Goal: Check status: Check status

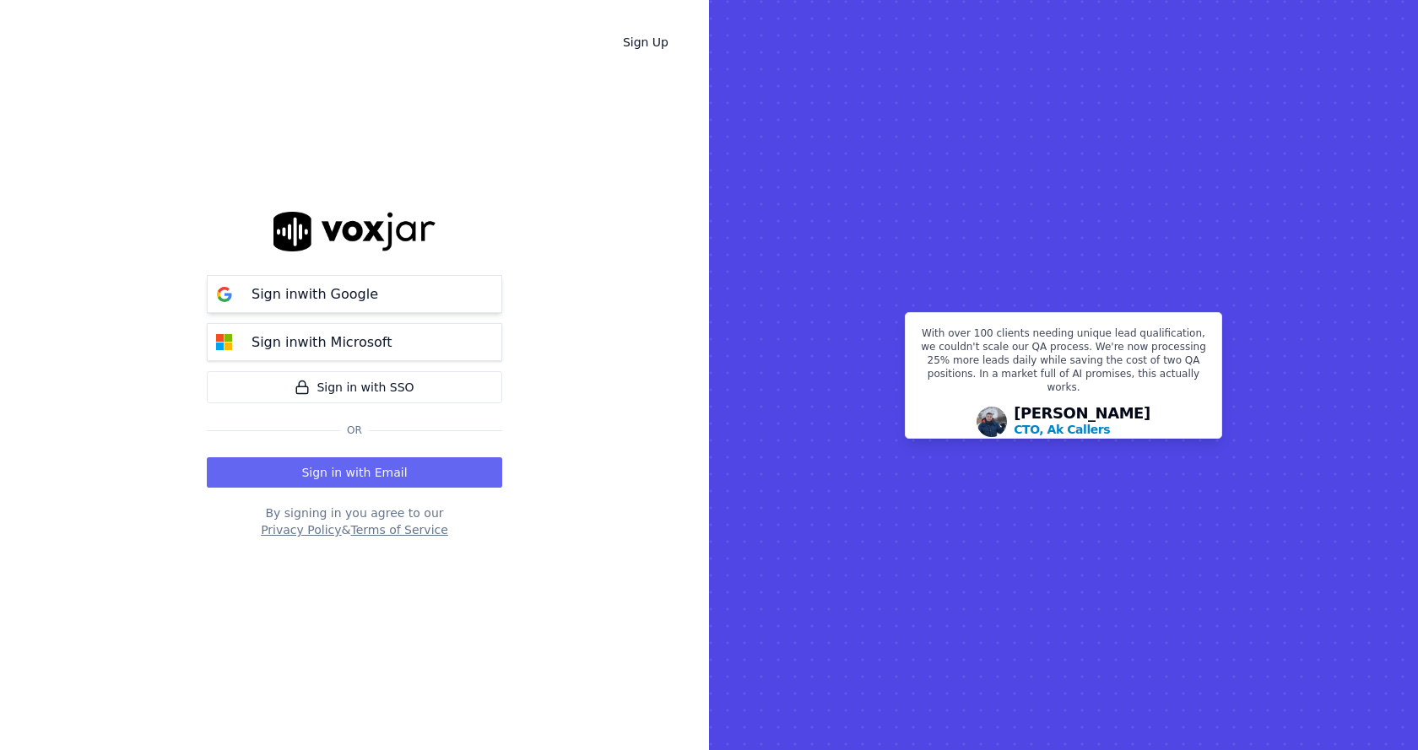
click at [396, 301] on button "Sign in with Google" at bounding box center [354, 294] width 295 height 38
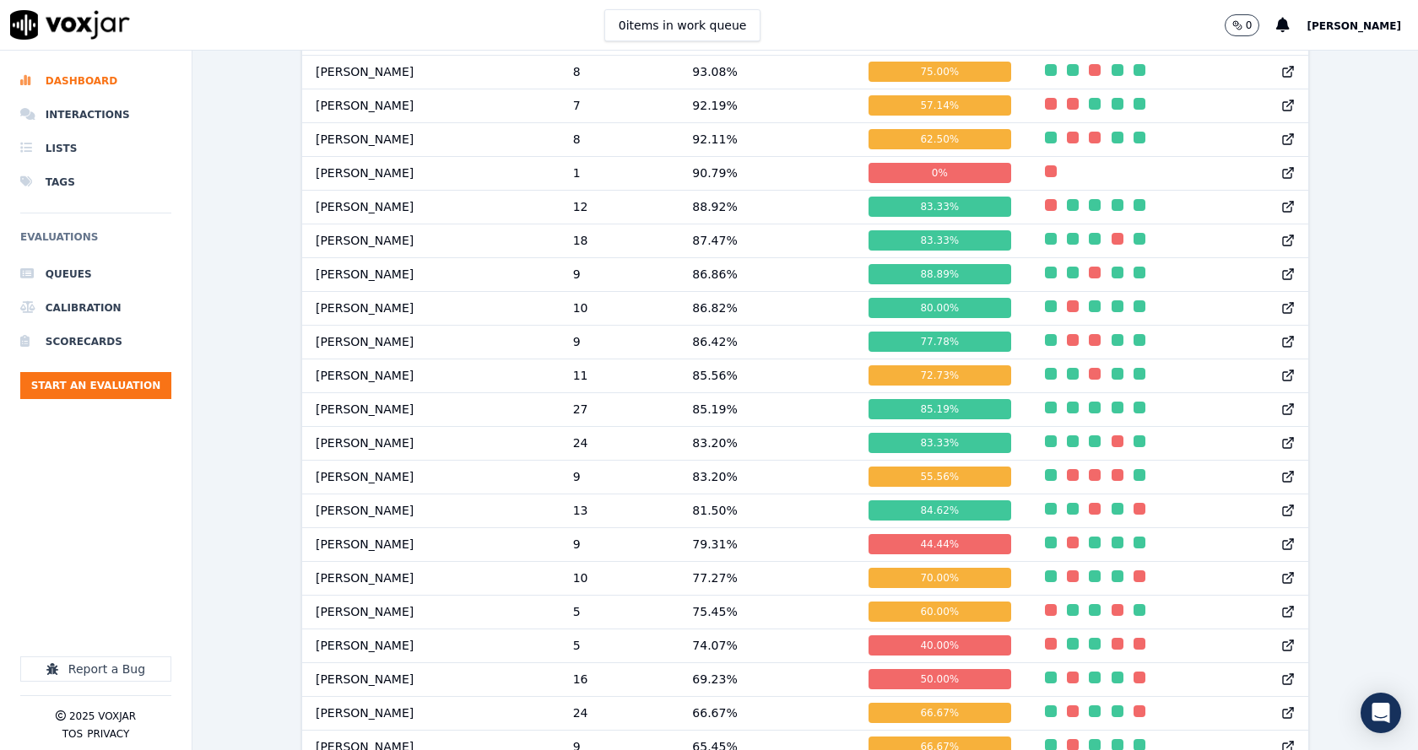
scroll to position [1603, 0]
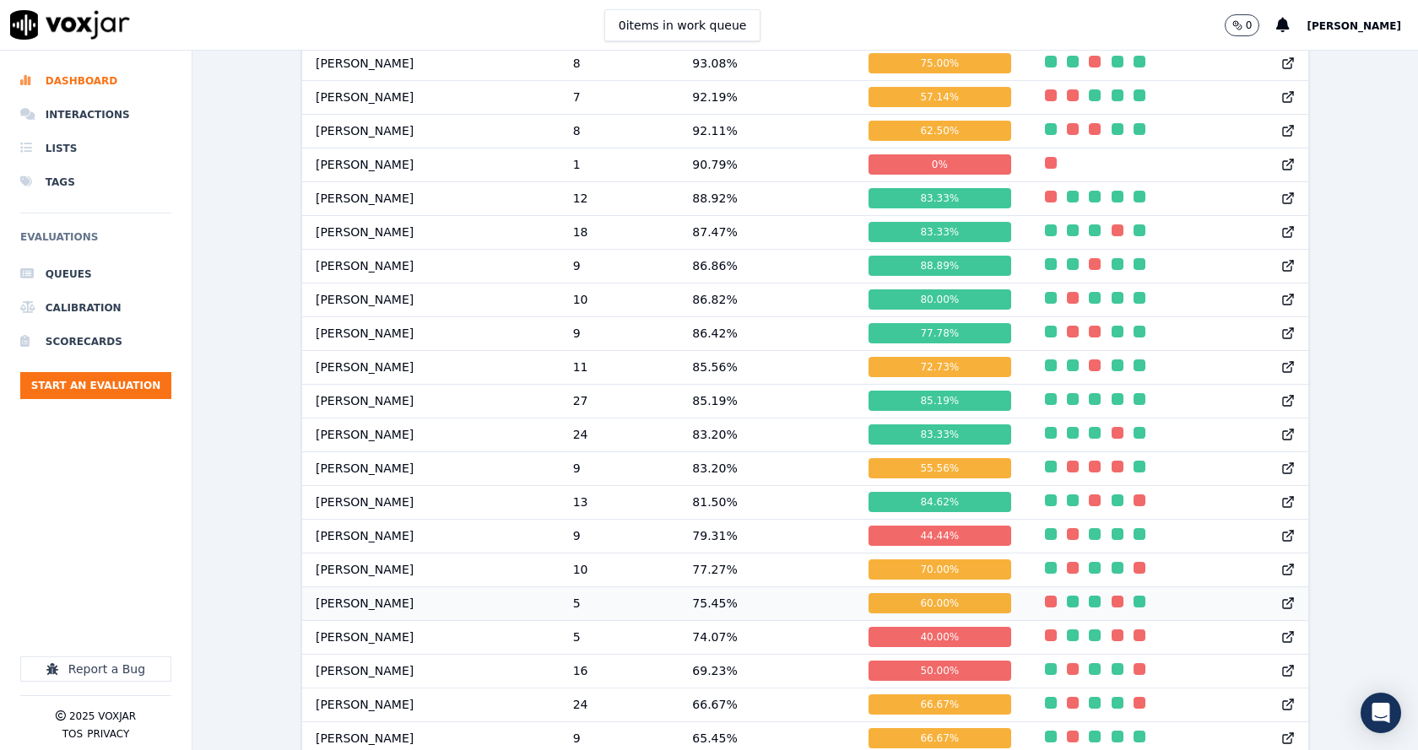
click at [717, 609] on td "75.45 %" at bounding box center [766, 603] width 176 height 34
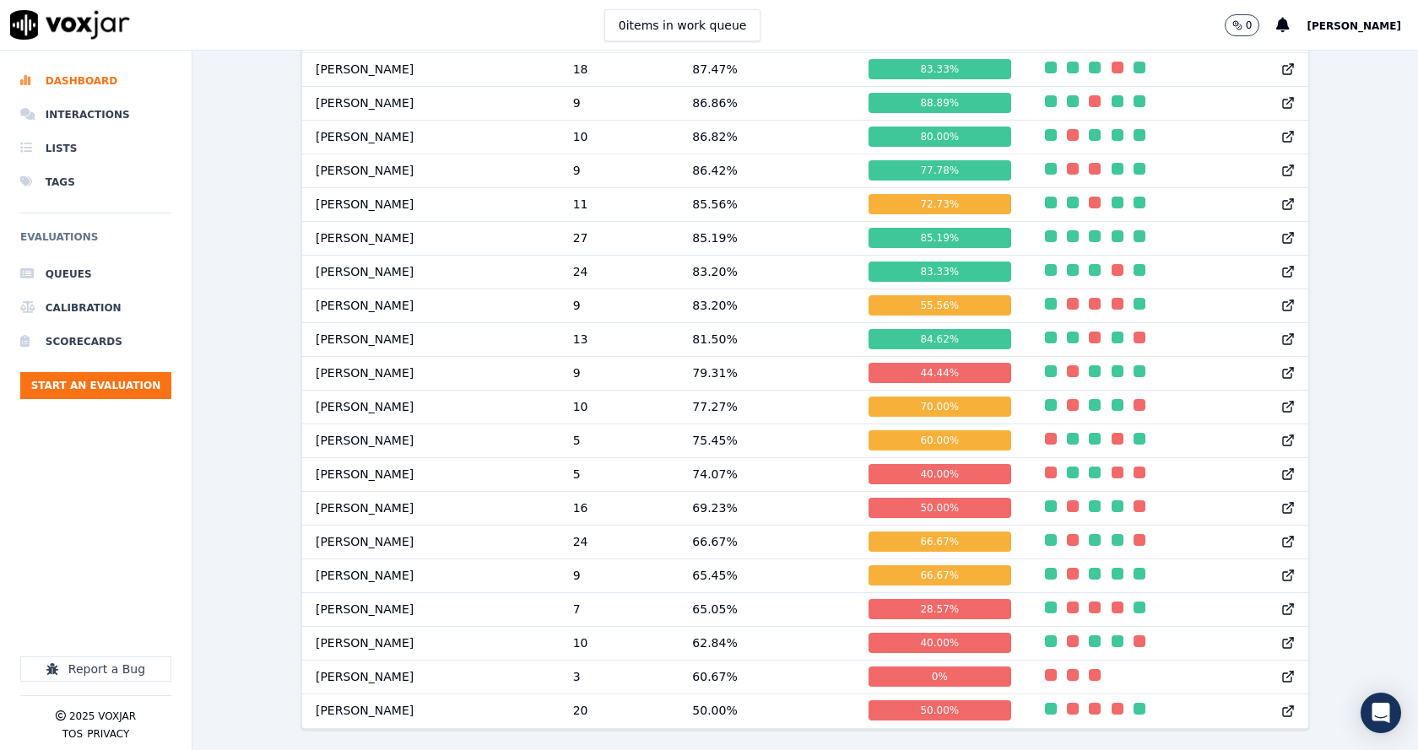
scroll to position [1817, 0]
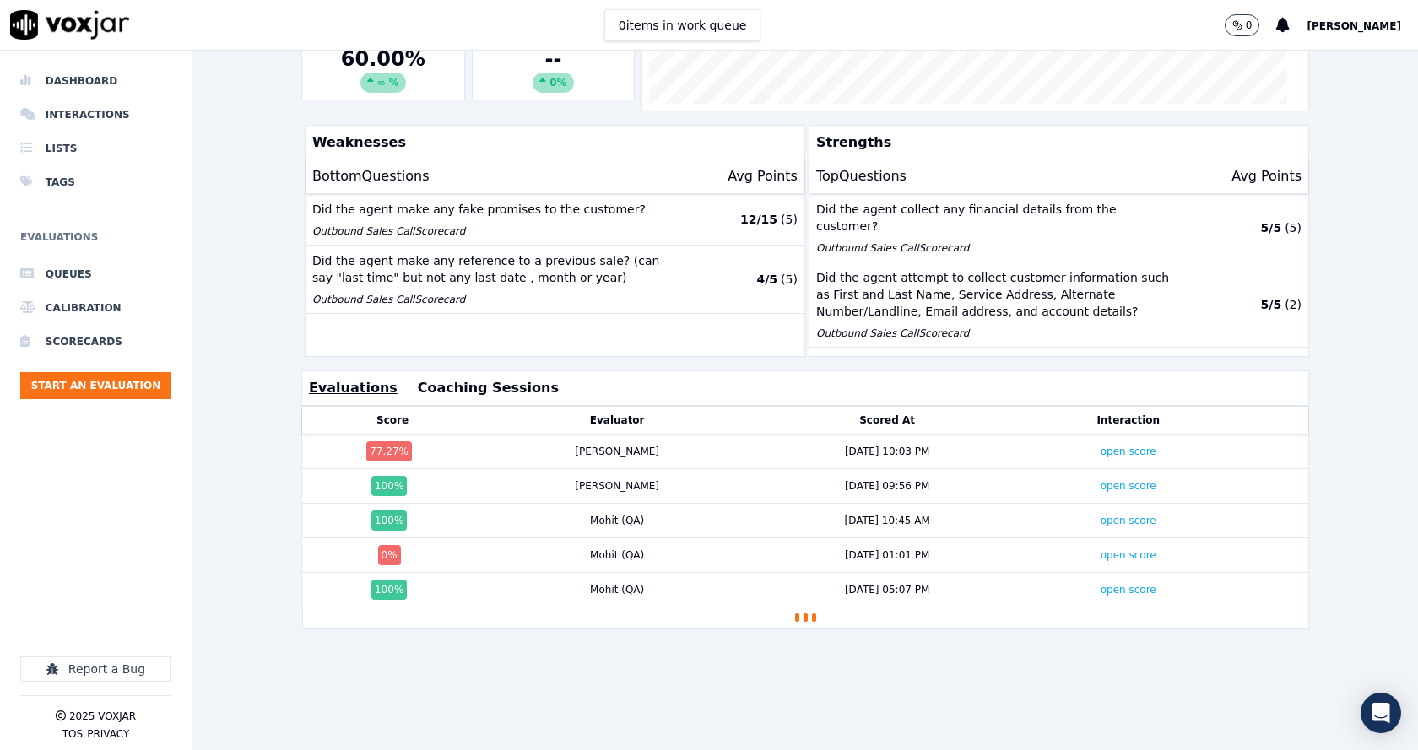
scroll to position [338, 0]
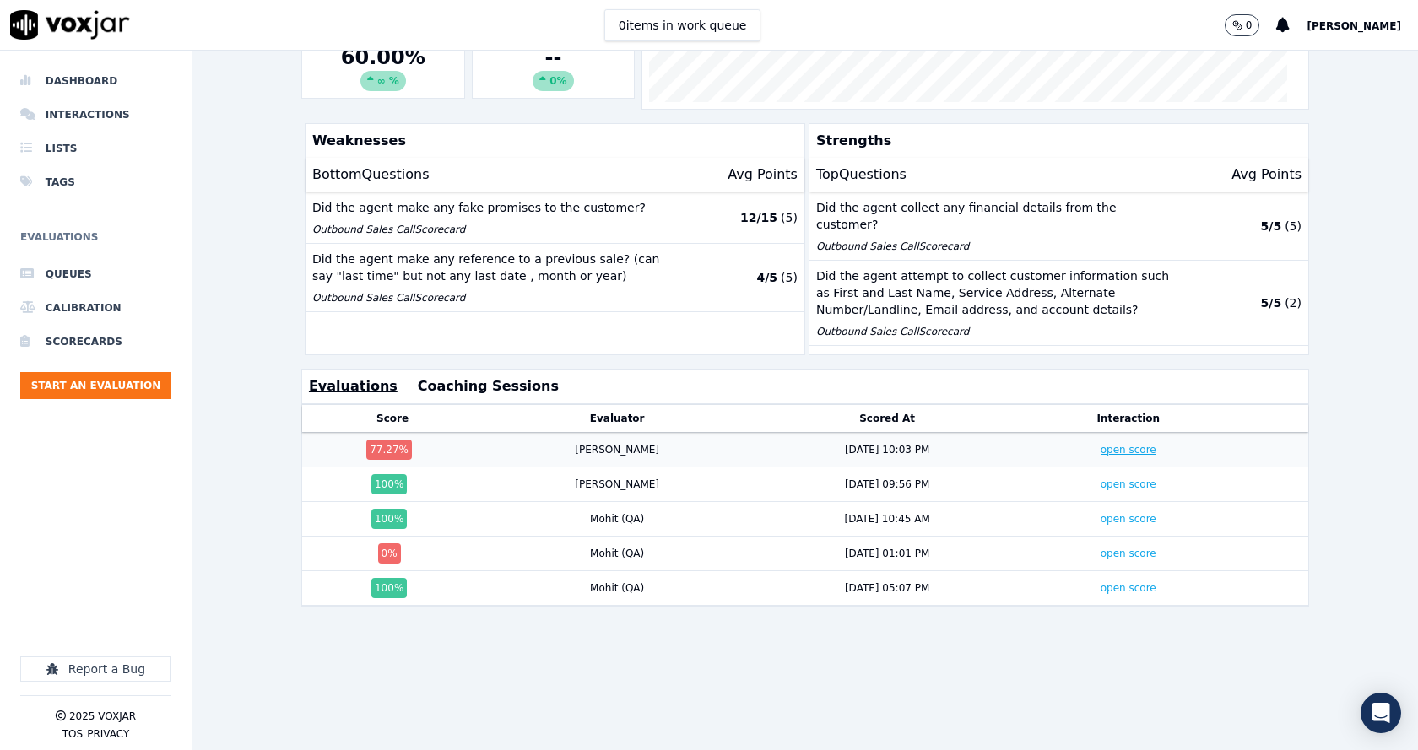
click at [1100, 447] on link "open score" at bounding box center [1128, 450] width 56 height 12
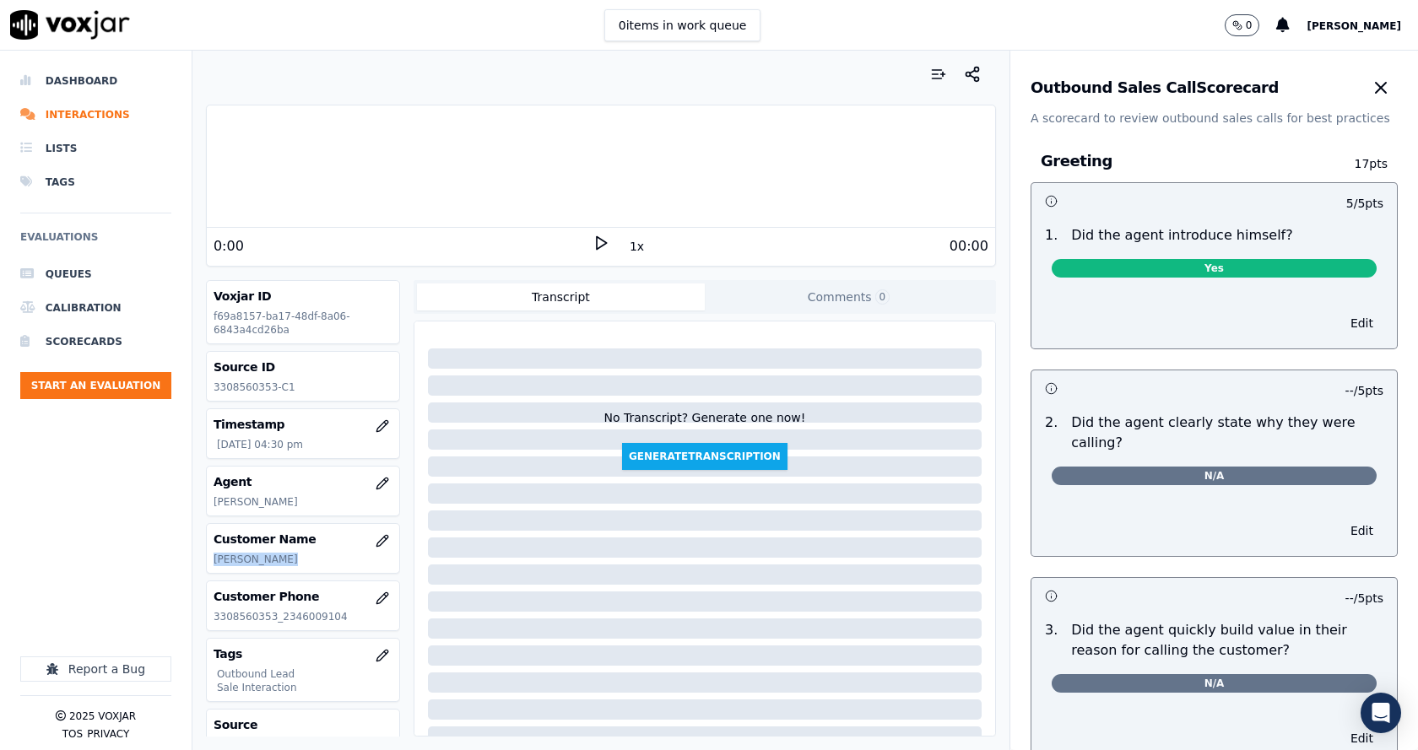
drag, startPoint x: 299, startPoint y: 562, endPoint x: 206, endPoint y: 565, distance: 92.9
click at [207, 565] on div "Customer Name LYNNE A BIERY" at bounding box center [303, 548] width 192 height 49
click at [331, 570] on div "Customer Name LYNNE A BIERY" at bounding box center [303, 548] width 192 height 49
drag, startPoint x: 238, startPoint y: 564, endPoint x: 211, endPoint y: 565, distance: 27.0
click at [211, 565] on div "Customer Name LYNNE A BIERY" at bounding box center [303, 548] width 192 height 49
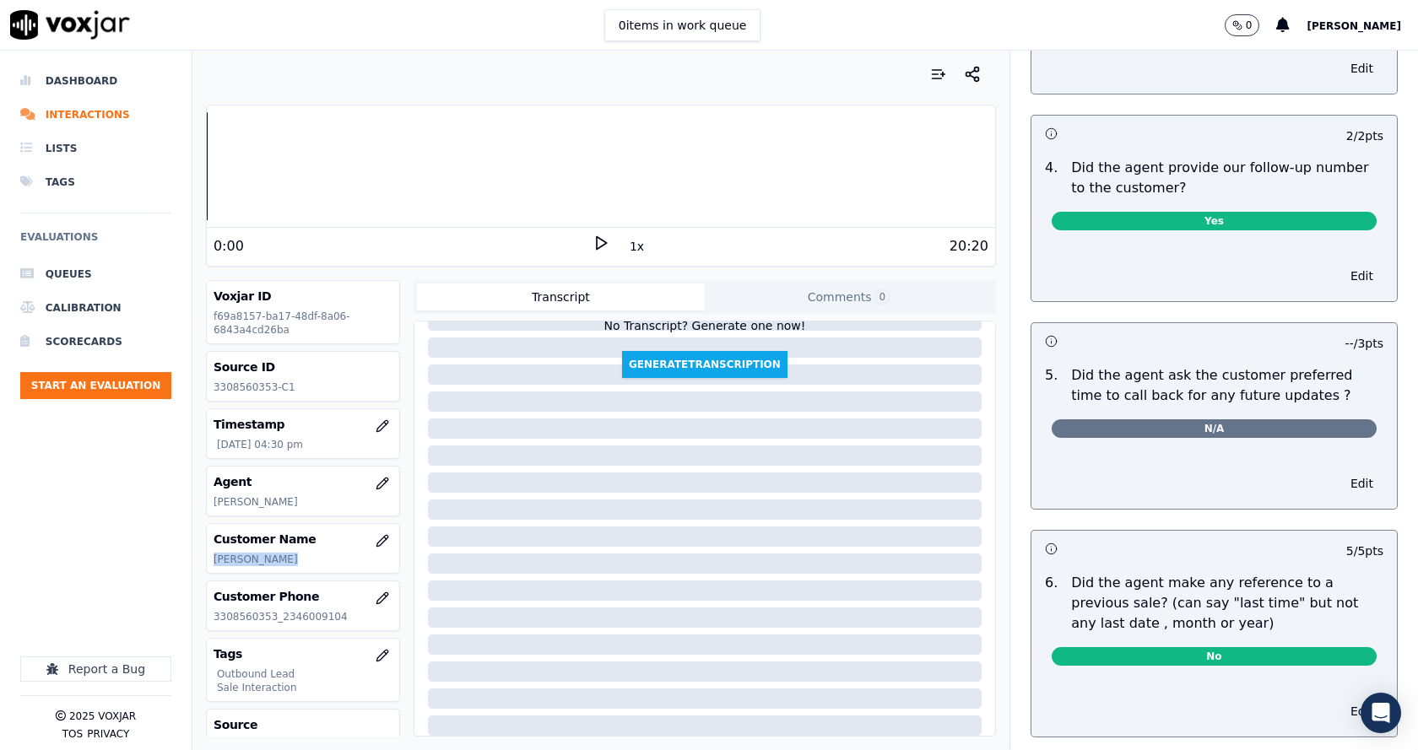
scroll to position [130, 0]
